Goal: Transaction & Acquisition: Book appointment/travel/reservation

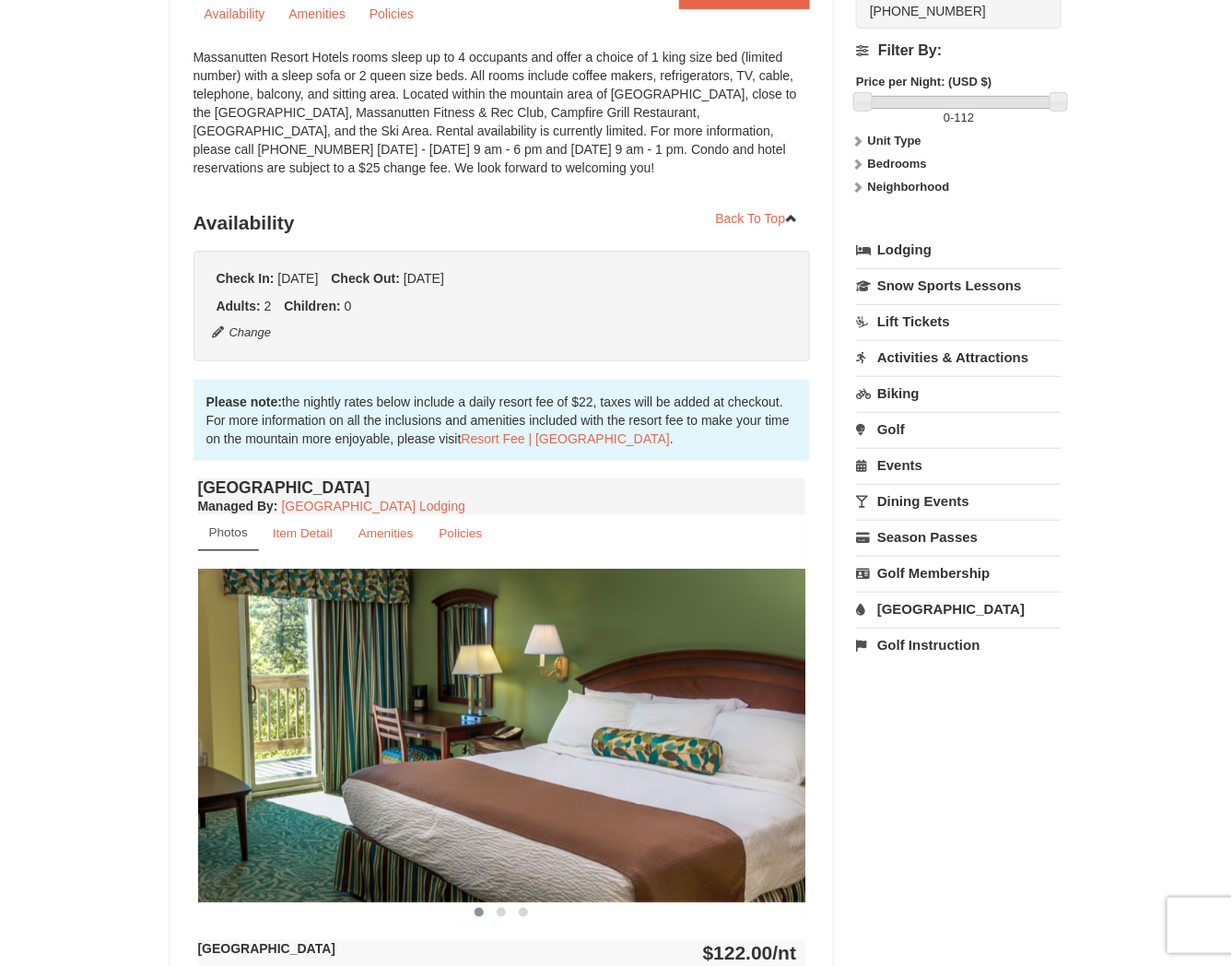
scroll to position [215, 0]
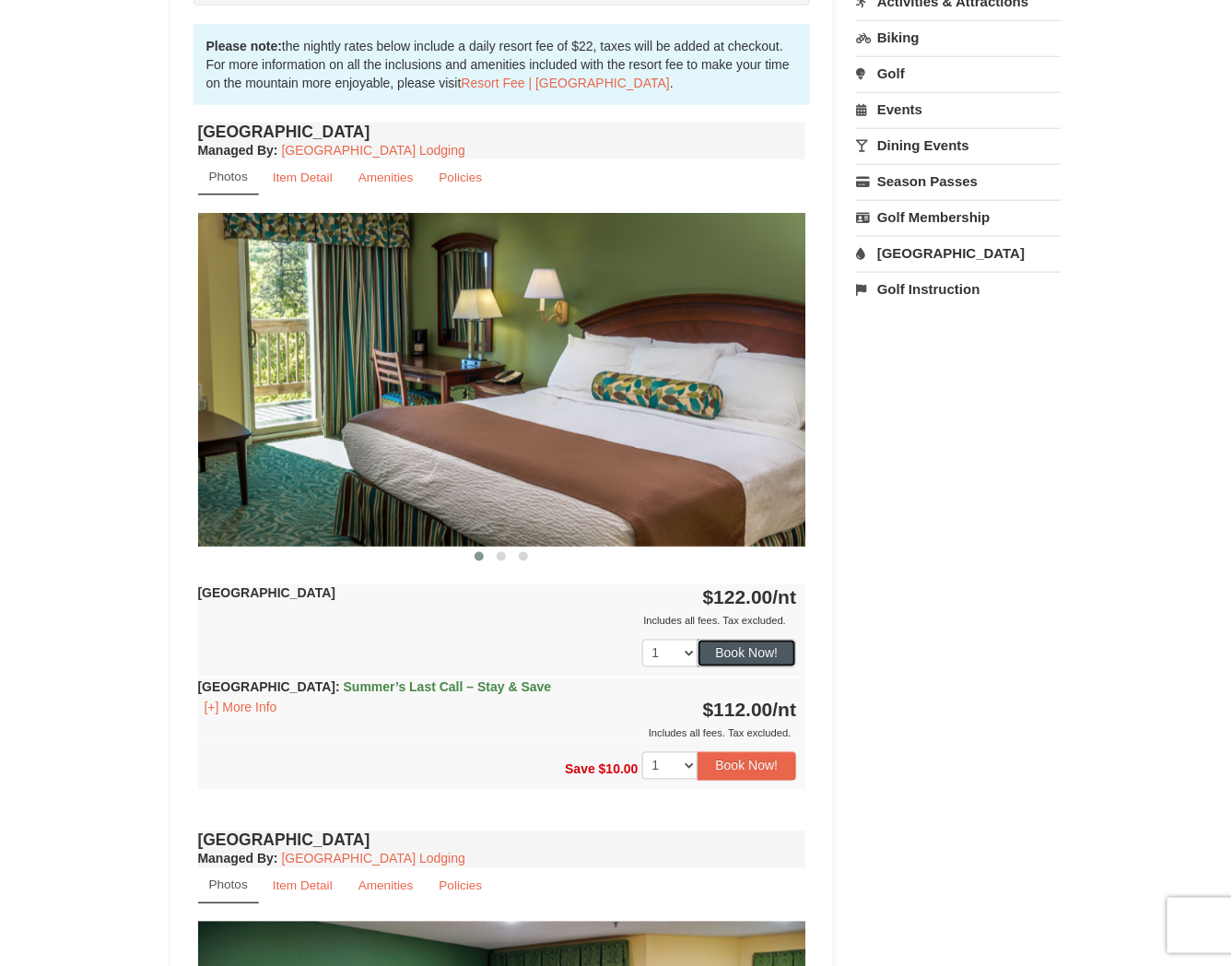
click at [727, 661] on button "Book Now!" at bounding box center [748, 653] width 99 height 28
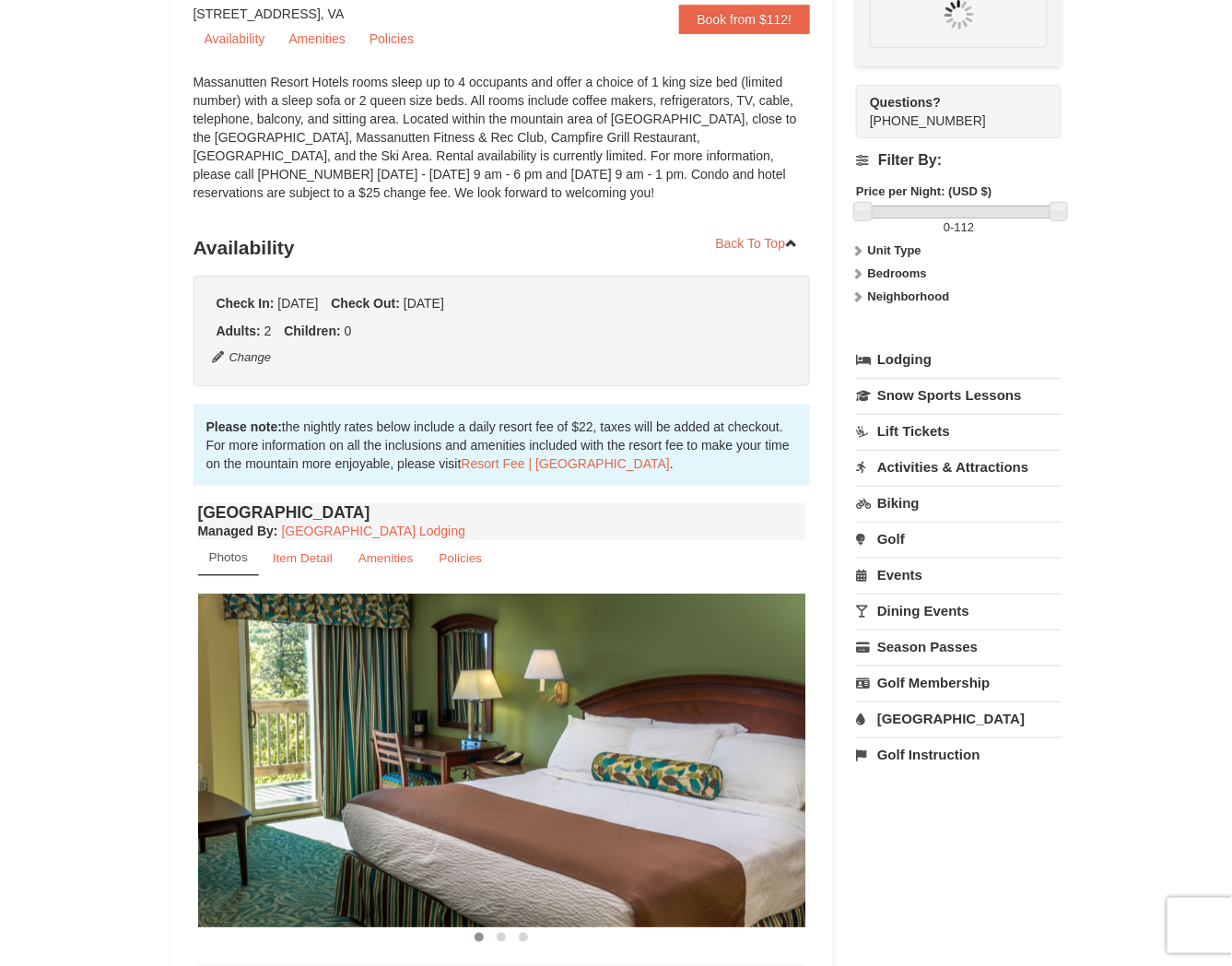
scroll to position [161, 0]
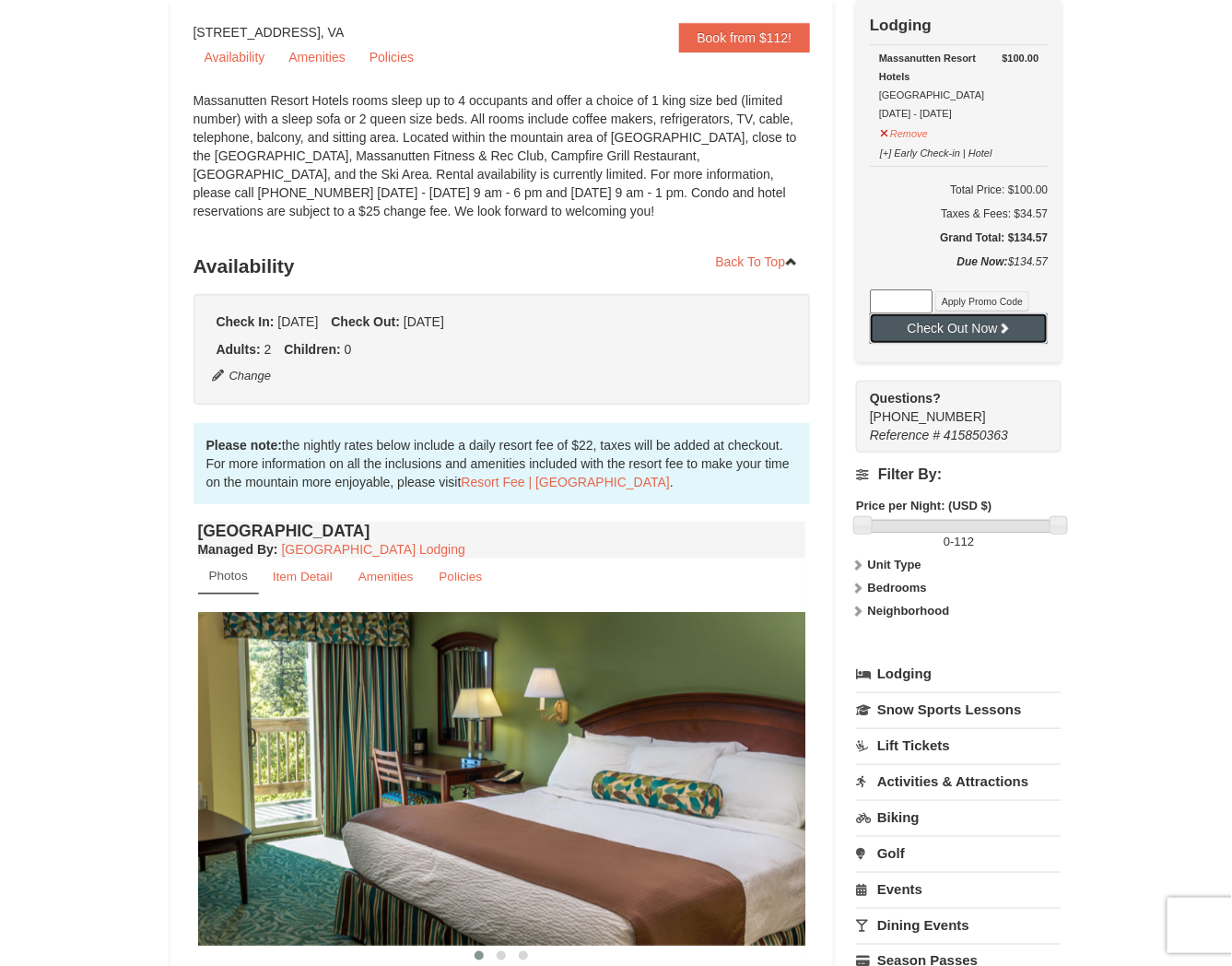
click at [894, 331] on button "Check Out Now" at bounding box center [958, 329] width 178 height 30
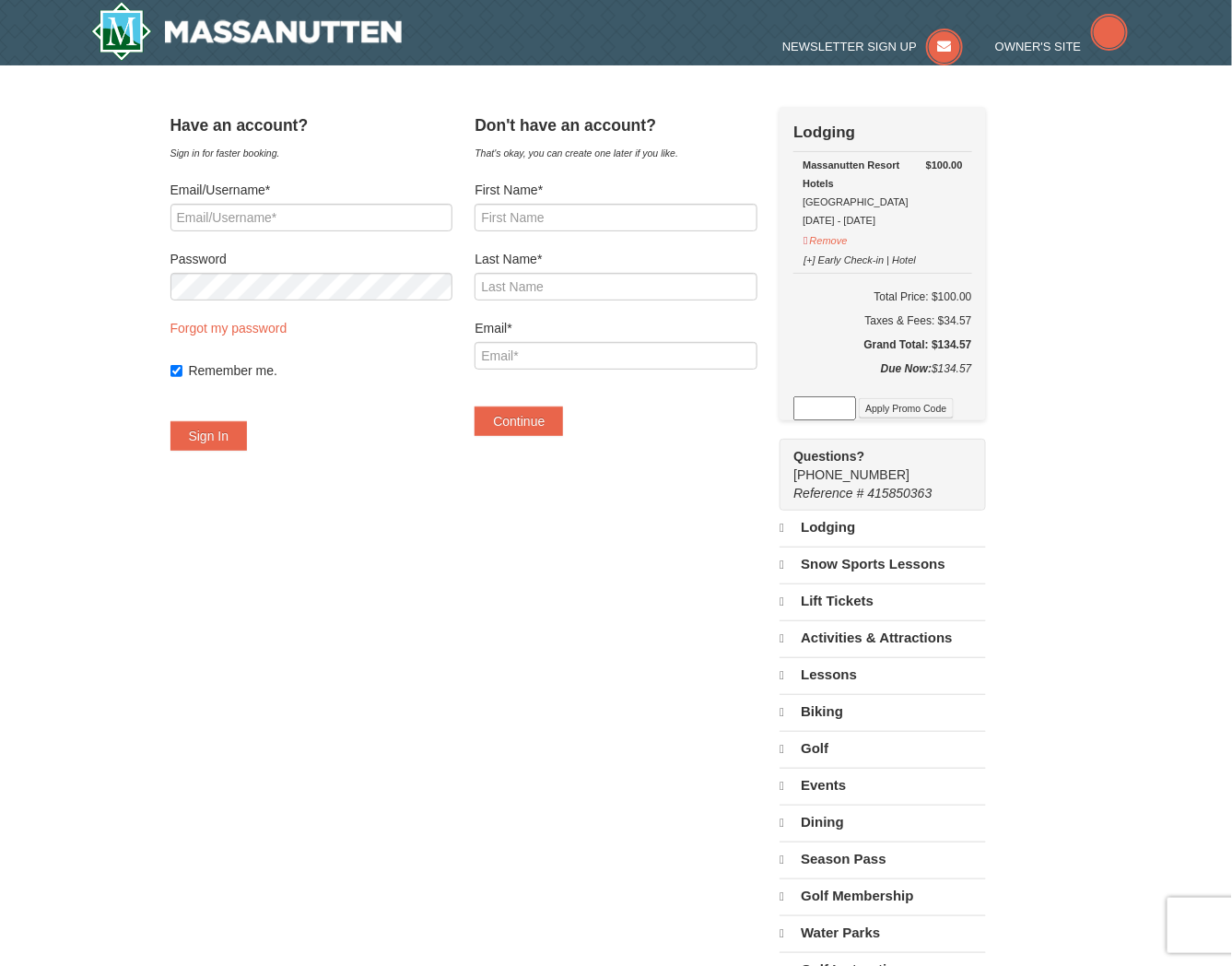
select select "9"
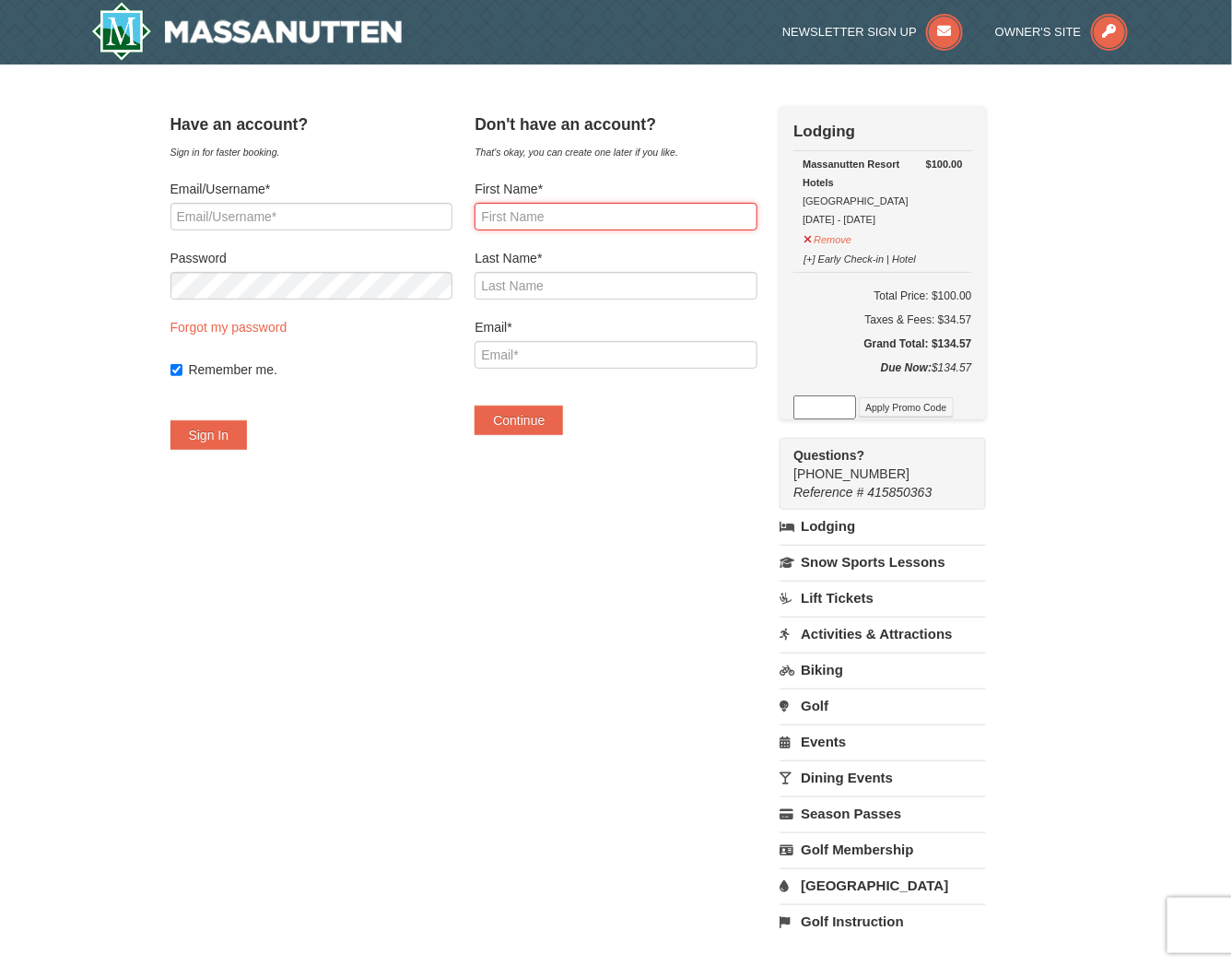
click at [541, 211] on input "First Name*" at bounding box center [616, 216] width 282 height 28
click at [945, 205] on div "Massanutten Resort Hotels [GEOGRAPHIC_DATA] [DATE] - [DATE]" at bounding box center [882, 192] width 160 height 73
click at [969, 295] on h6 "Total Price: $100.00" at bounding box center [882, 296] width 178 height 19
copy h6 "100.00"
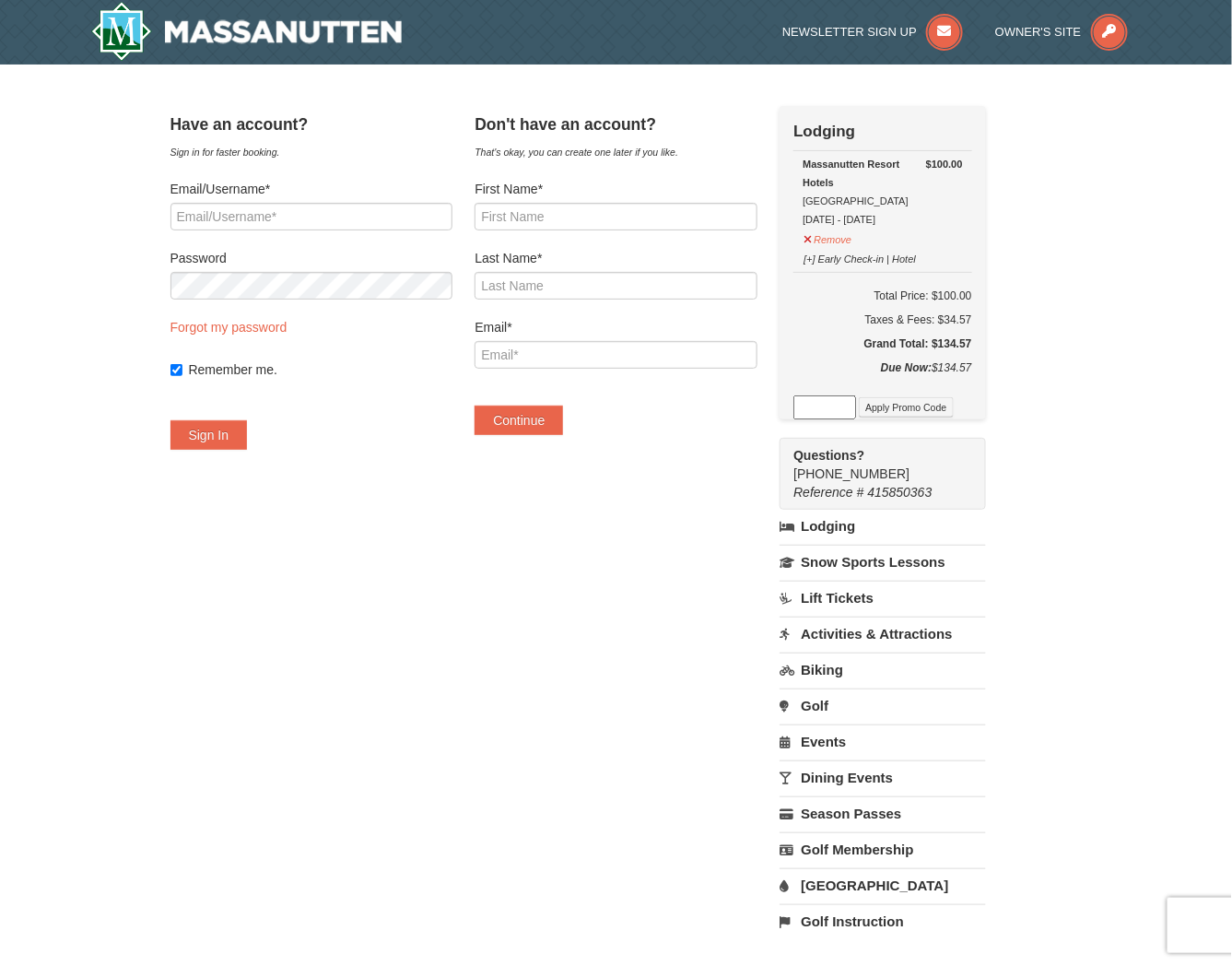
click at [971, 313] on div "Taxes & Fees: $34.57" at bounding box center [882, 320] width 178 height 19
copy div "34.57"
